Goal: Find specific page/section: Find specific page/section

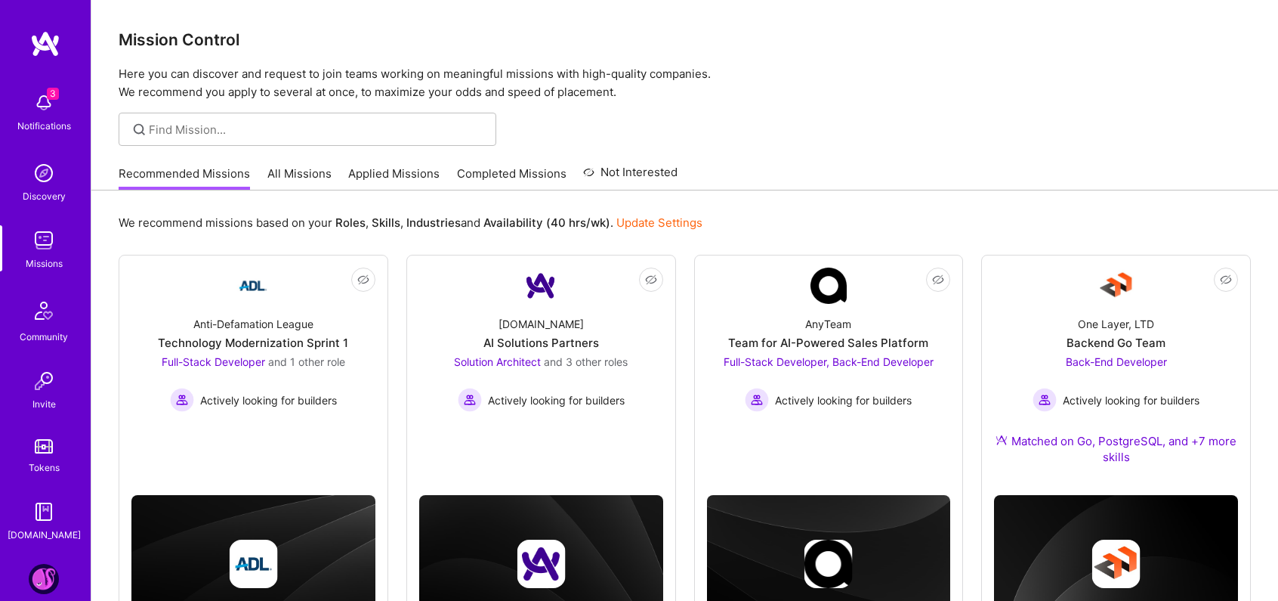
click at [33, 569] on img at bounding box center [44, 579] width 30 height 30
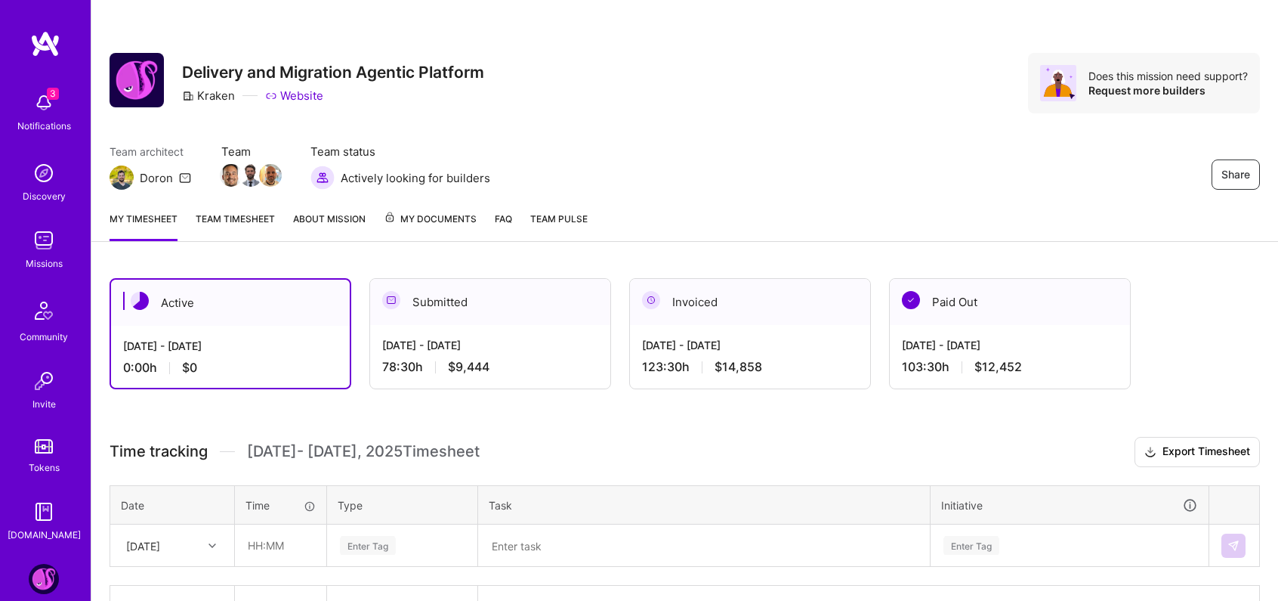
click at [412, 226] on span "My Documents" at bounding box center [430, 219] width 93 height 17
